Goal: Communication & Community: Answer question/provide support

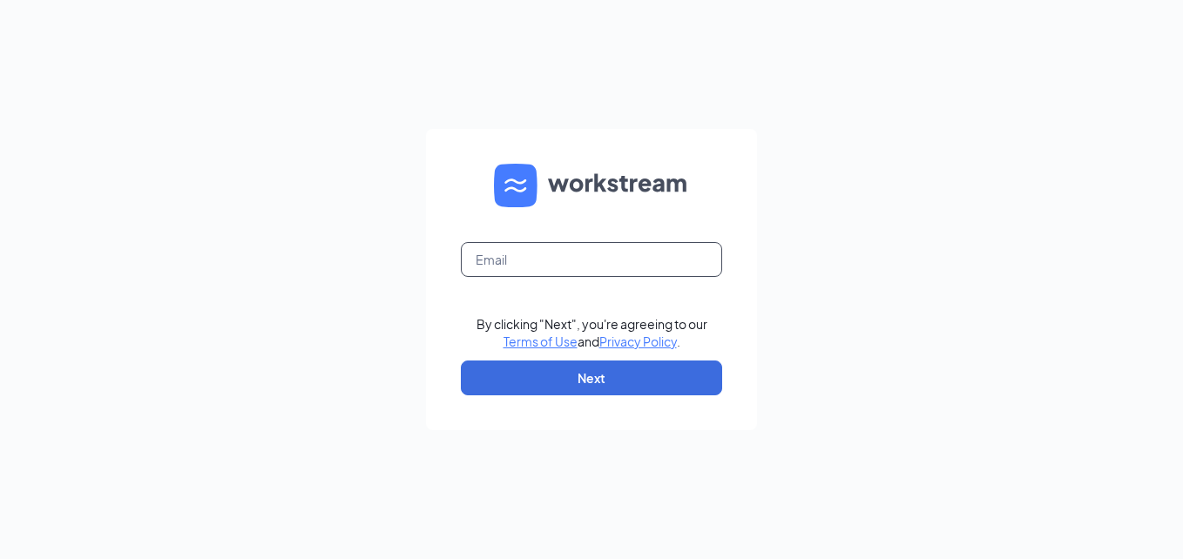
click at [556, 250] on input "text" at bounding box center [591, 259] width 261 height 35
type input "[EMAIL_ADDRESS][DOMAIN_NAME]"
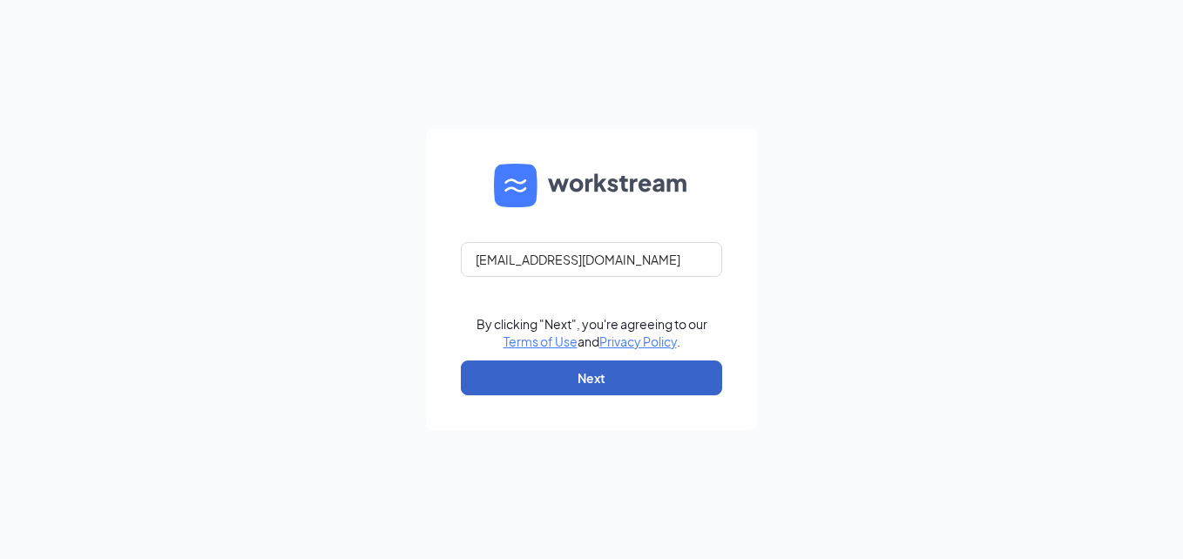
click at [571, 376] on button "Next" at bounding box center [591, 378] width 261 height 35
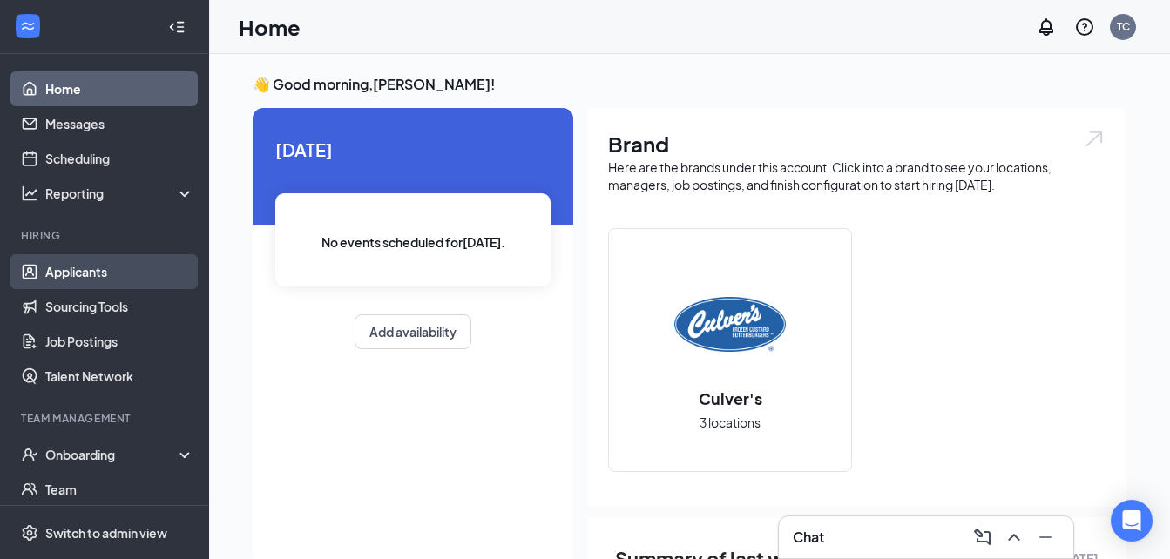
click at [67, 268] on link "Applicants" at bounding box center [119, 271] width 149 height 35
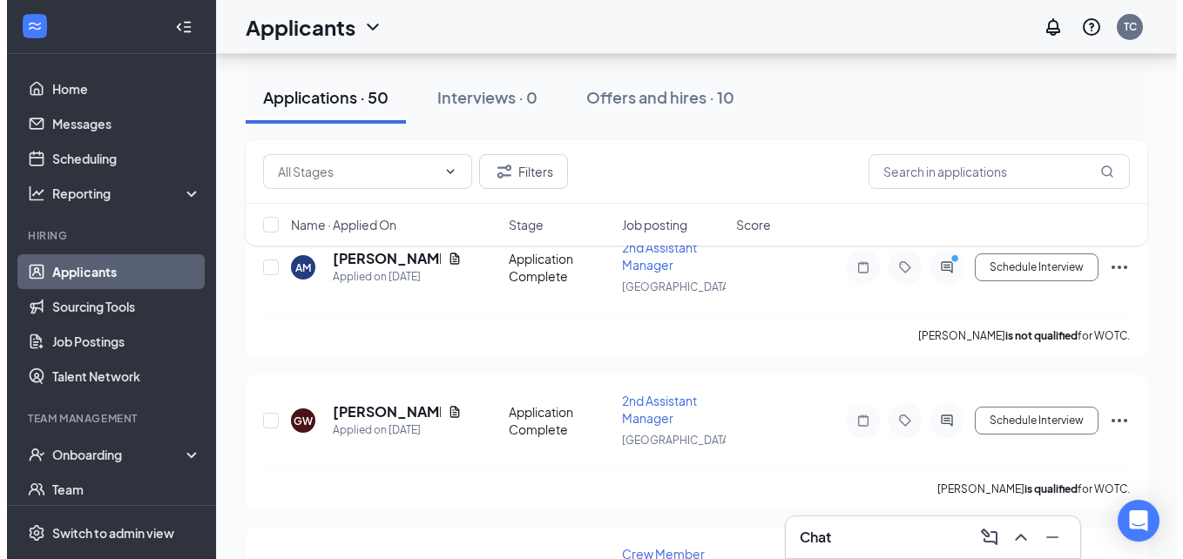
scroll to position [577, 0]
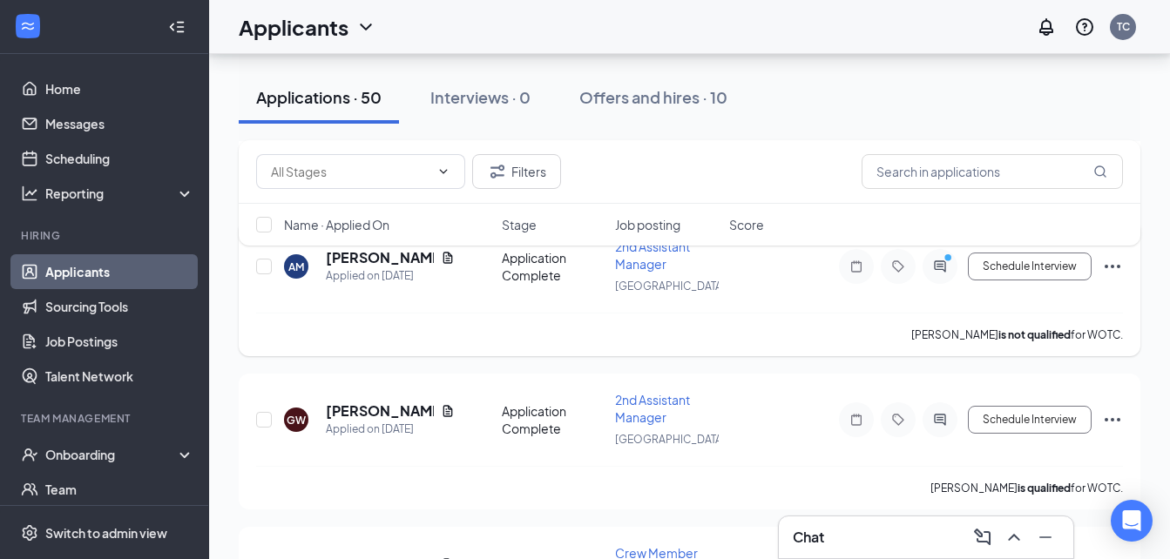
click at [944, 274] on div at bounding box center [940, 266] width 35 height 35
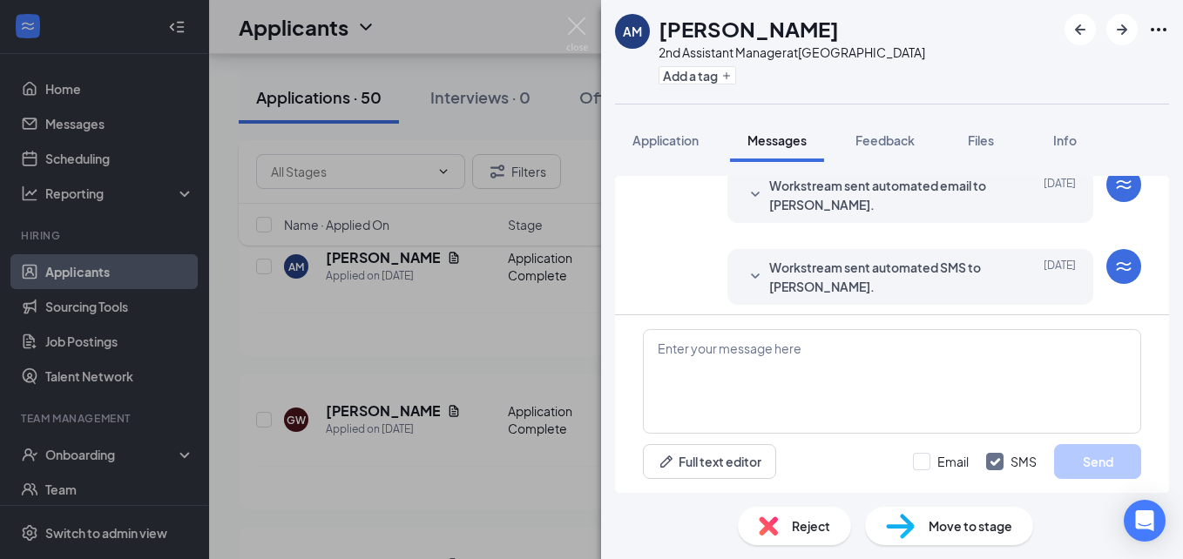
scroll to position [480, 0]
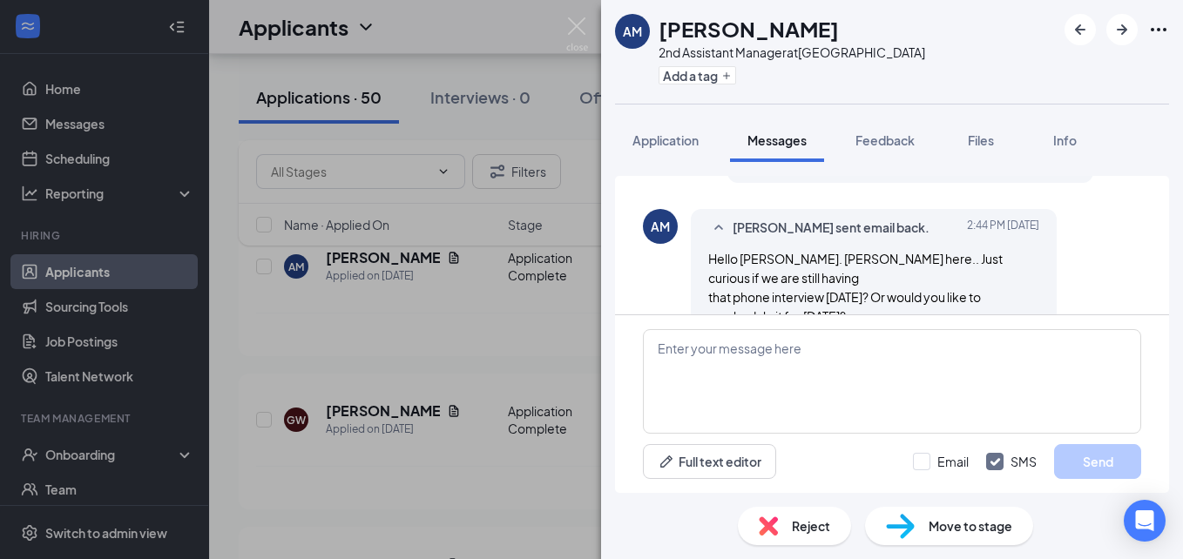
scroll to position [891, 0]
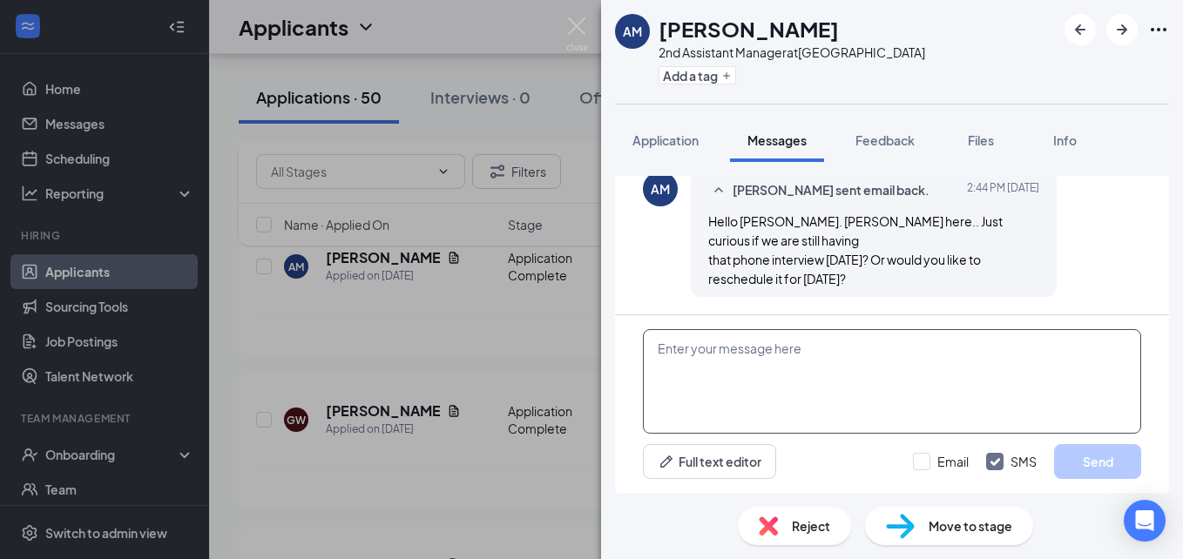
click at [821, 351] on textarea at bounding box center [892, 381] width 498 height 105
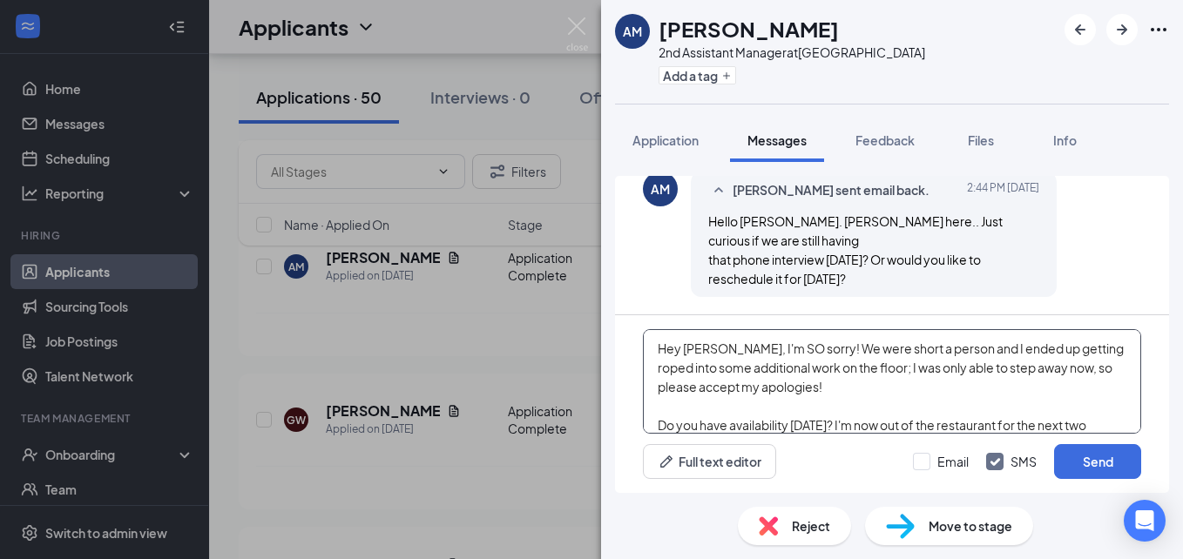
scroll to position [19, 0]
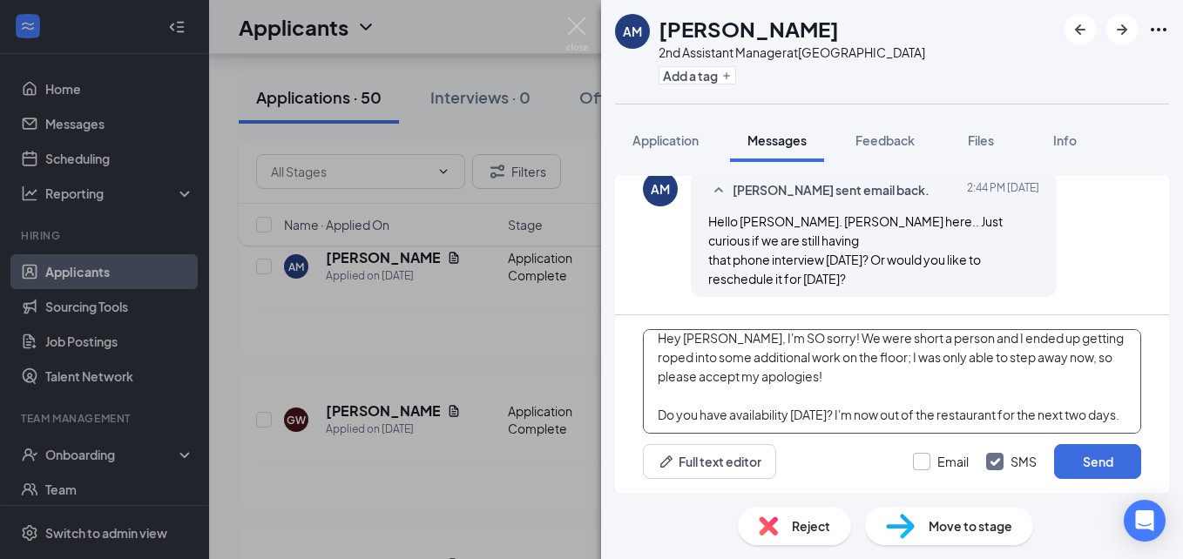
type textarea "Hey Anthony, I'm SO sorry! We were short a person and I ended up getting roped …"
click at [927, 461] on input "Email" at bounding box center [941, 461] width 56 height 17
checkbox input "true"
click at [1003, 466] on input "SMS" at bounding box center [1011, 461] width 51 height 17
checkbox input "false"
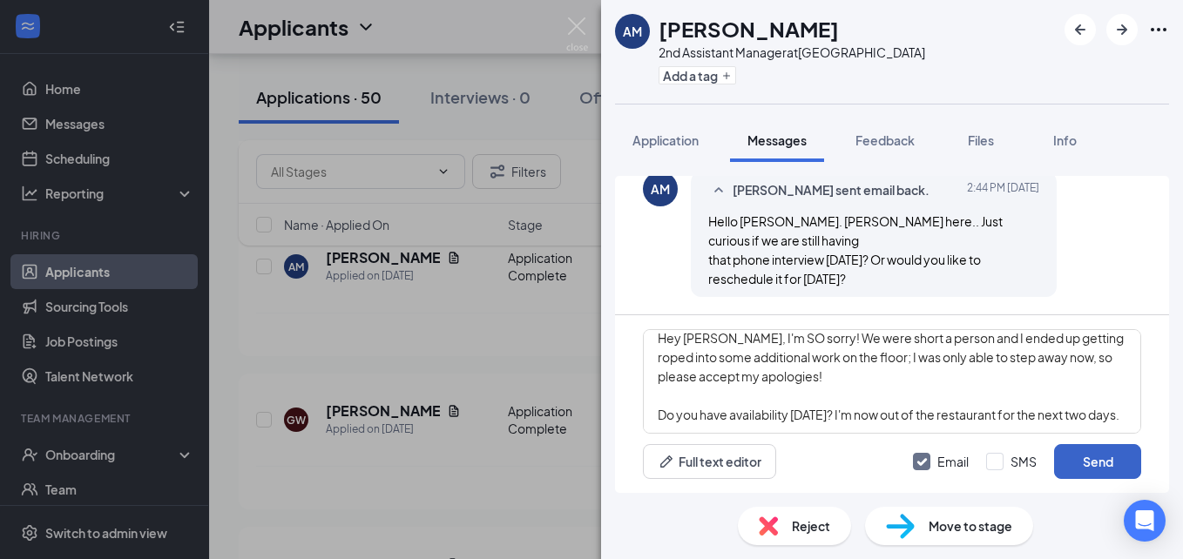
click at [1101, 460] on button "Send" at bounding box center [1097, 461] width 87 height 35
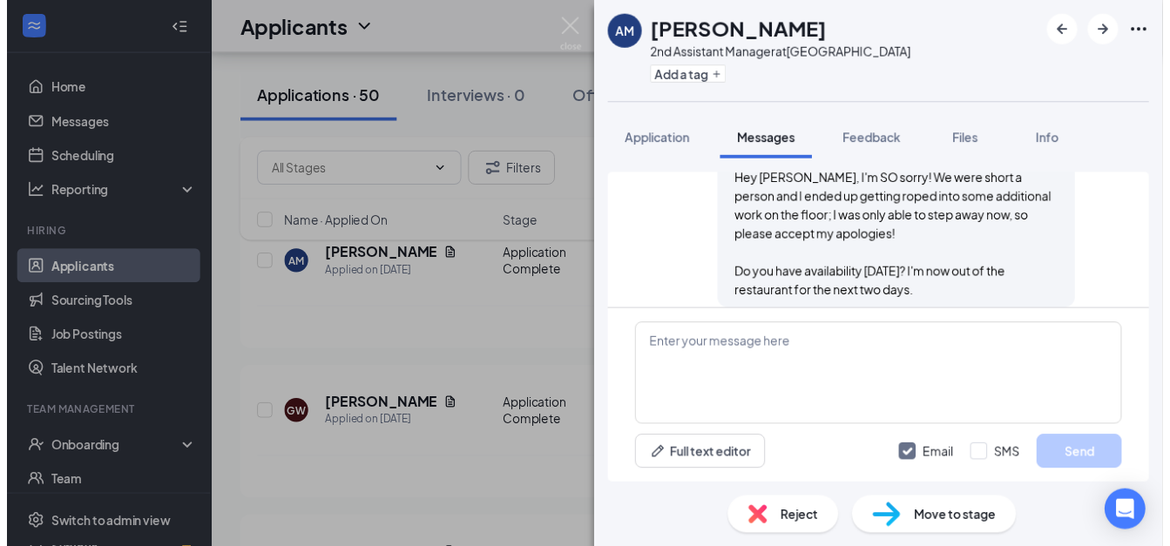
scroll to position [1118, 0]
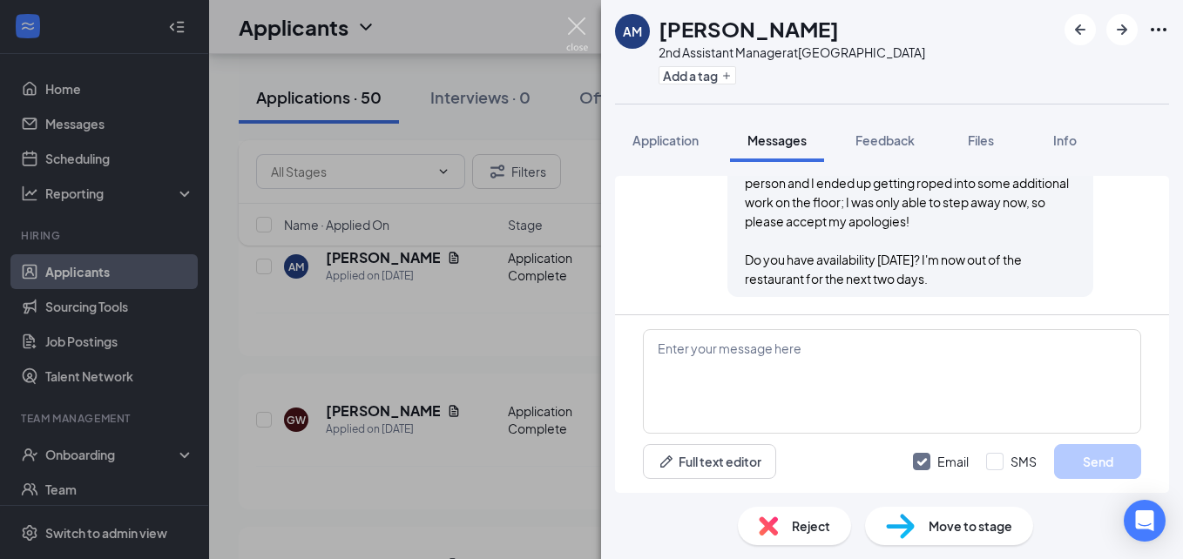
click at [585, 19] on img at bounding box center [577, 34] width 22 height 34
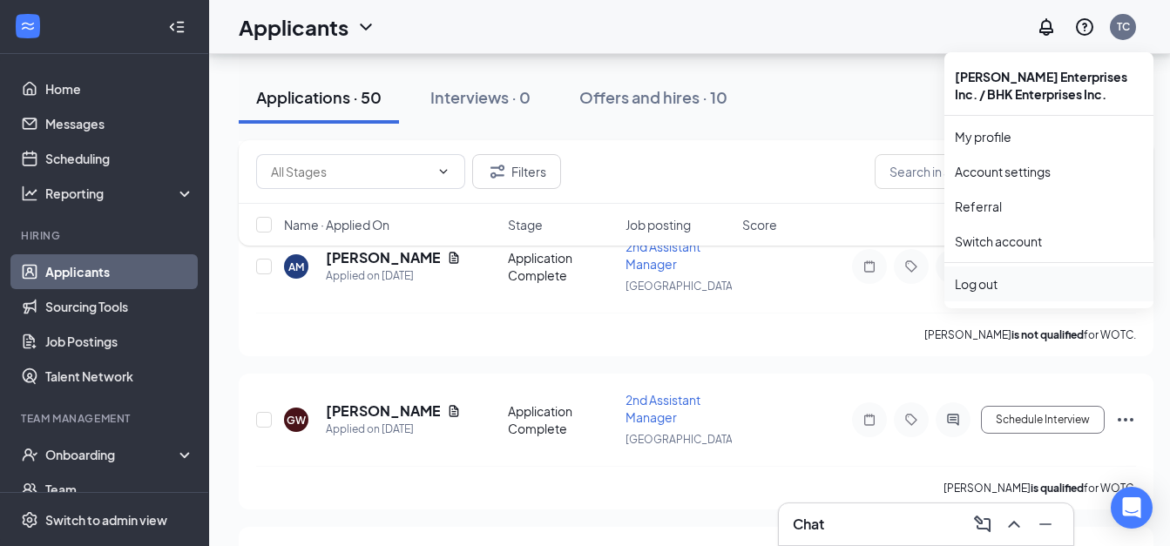
click at [998, 282] on div "Log out" at bounding box center [1049, 283] width 188 height 17
